Goal: Information Seeking & Learning: Learn about a topic

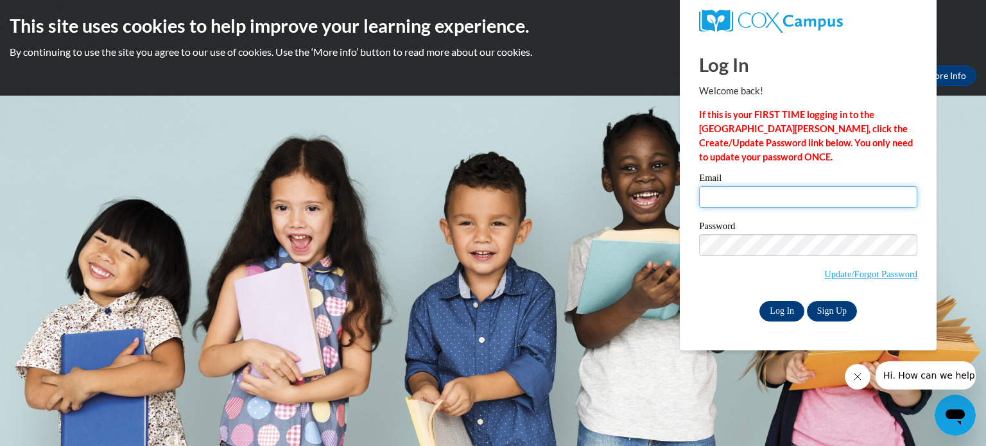
type input "nnudo@kusd.edu"
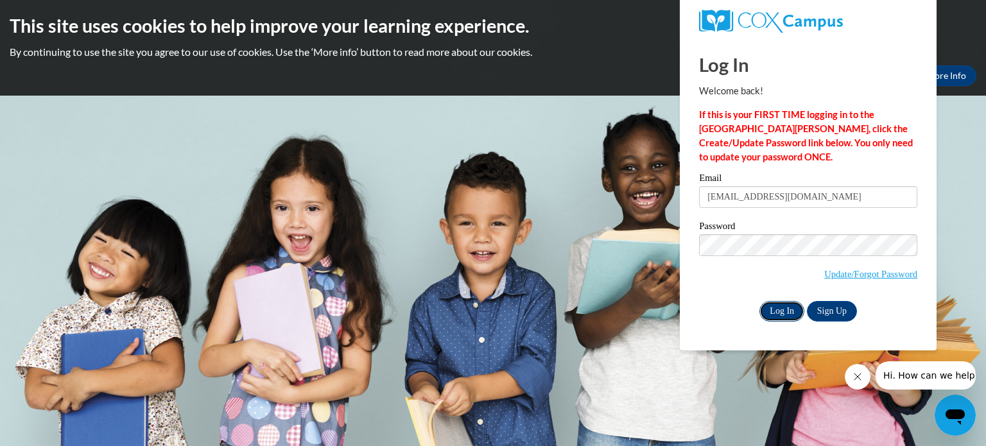
click at [778, 316] on input "Log In" at bounding box center [781, 311] width 45 height 21
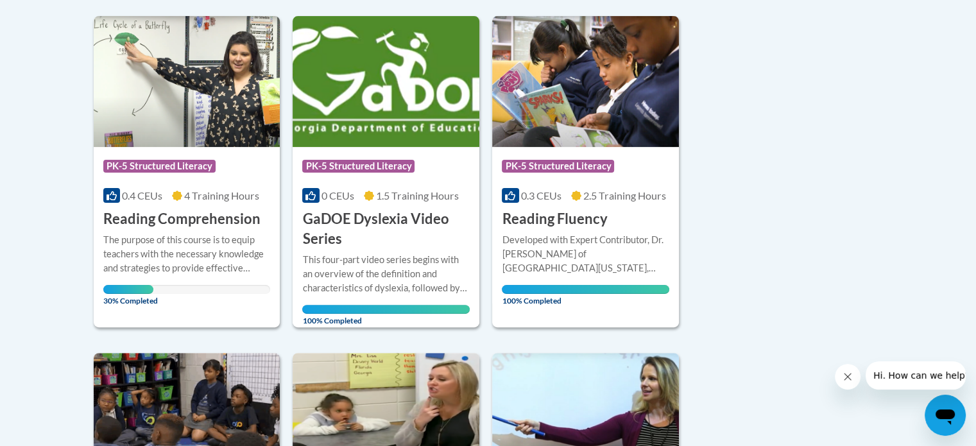
scroll to position [310, 0]
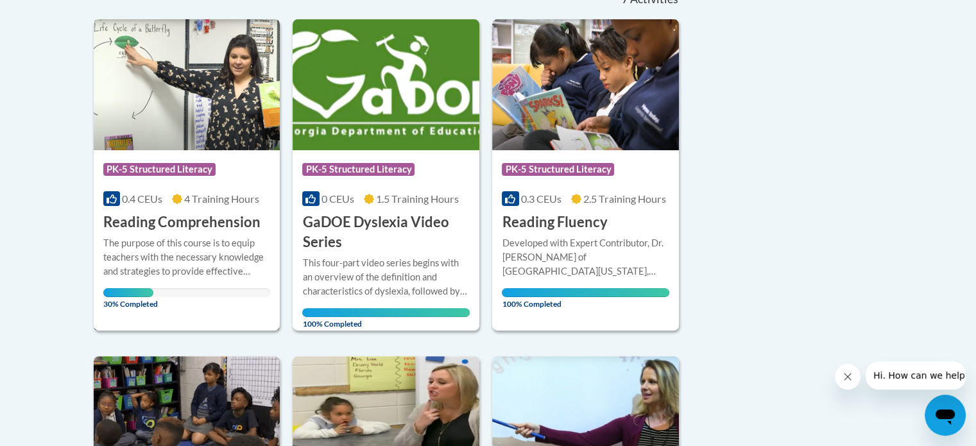
click at [190, 118] on img at bounding box center [187, 84] width 187 height 131
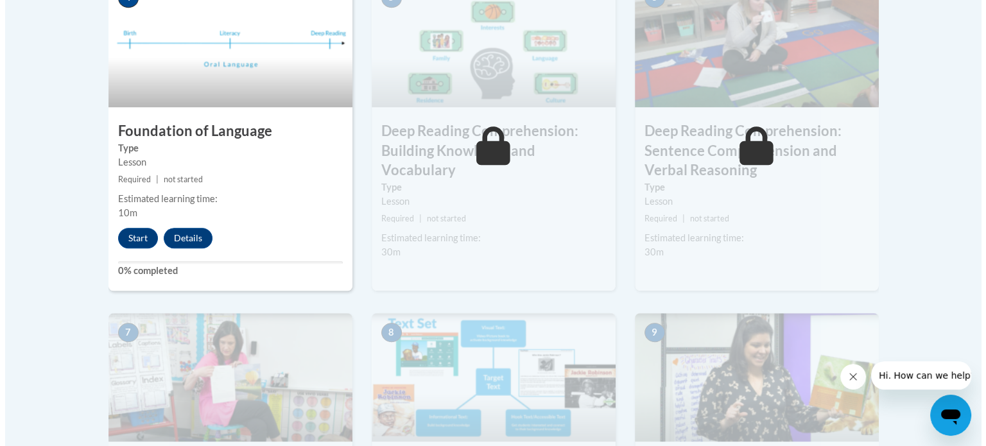
scroll to position [808, 0]
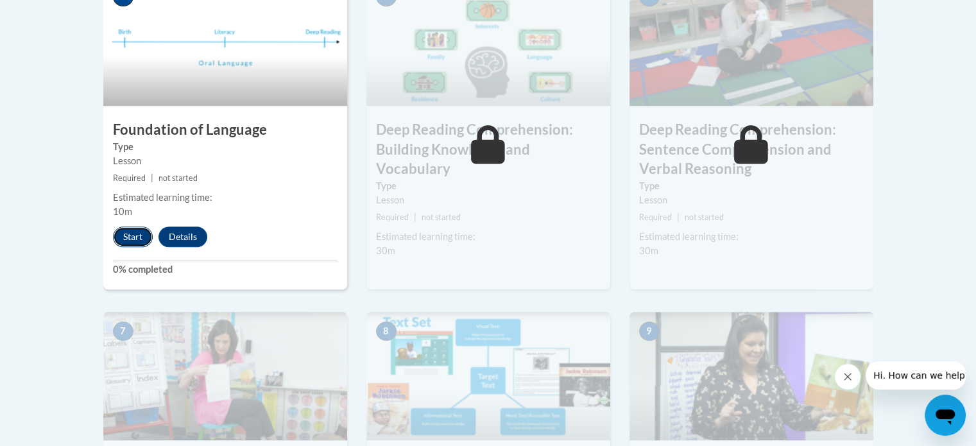
click at [127, 229] on button "Start" at bounding box center [133, 237] width 40 height 21
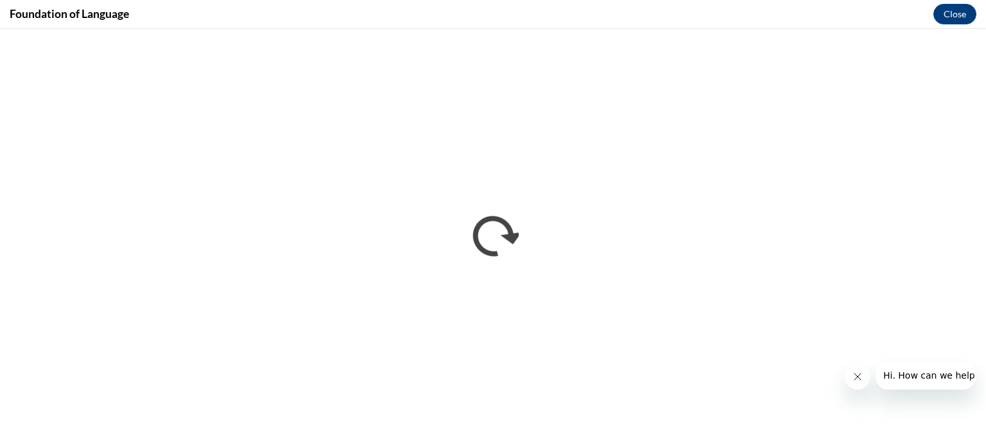
scroll to position [0, 0]
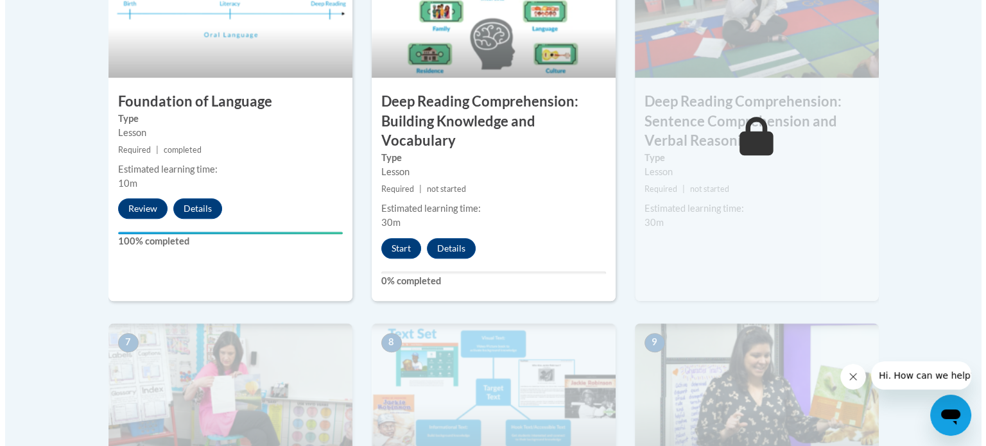
scroll to position [836, 0]
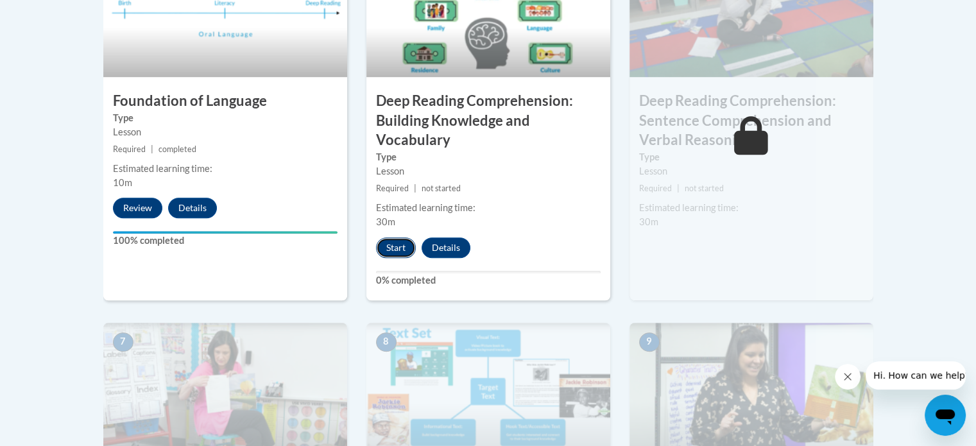
click at [396, 243] on button "Start" at bounding box center [396, 248] width 40 height 21
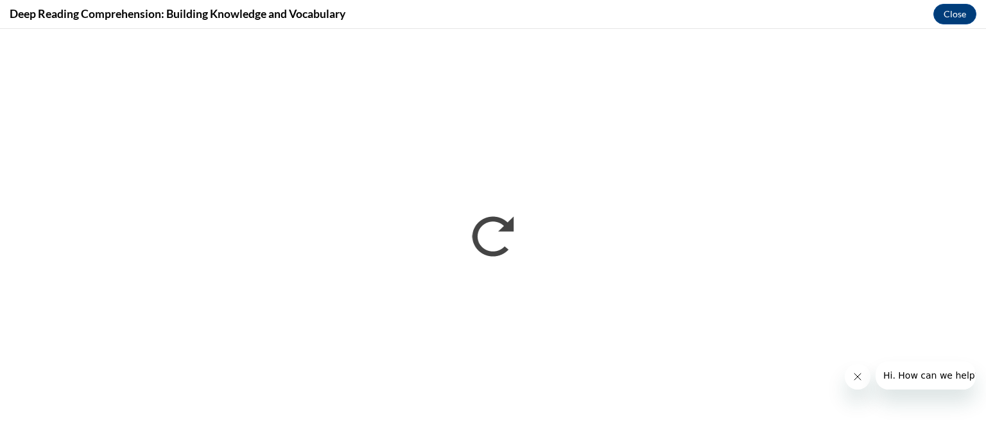
scroll to position [0, 0]
